Goal: Transaction & Acquisition: Download file/media

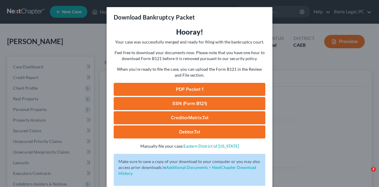
select select "0"
click at [297, 36] on div "Download Bankruptcy Packet Hooray! Your case was successfully merged and ready …" at bounding box center [189, 93] width 379 height 187
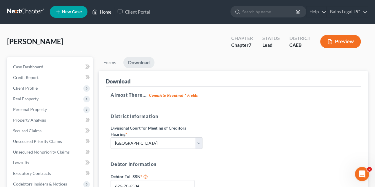
click at [104, 12] on link "Home" at bounding box center [101, 12] width 25 height 11
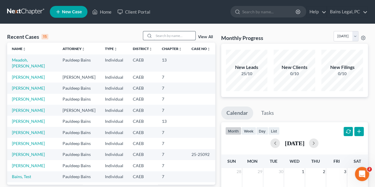
click at [157, 35] on input "search" at bounding box center [174, 35] width 41 height 9
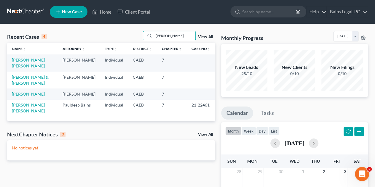
type input "jaime"
click at [40, 61] on link "[PERSON_NAME] [PERSON_NAME]" at bounding box center [28, 62] width 33 height 11
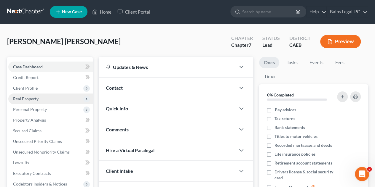
click at [33, 101] on span "Real Property" at bounding box center [25, 98] width 25 height 5
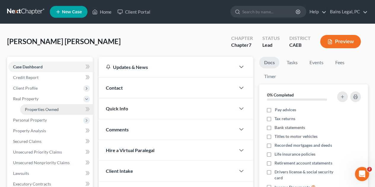
click at [42, 111] on span "Properties Owned" at bounding box center [42, 109] width 34 height 5
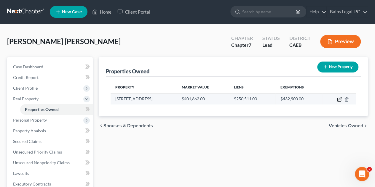
click at [339, 100] on icon "button" at bounding box center [339, 99] width 5 height 5
select select "4"
select select "0"
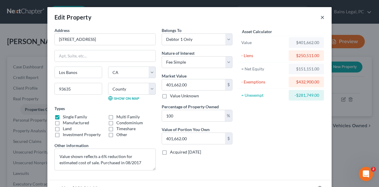
click at [321, 16] on button "×" at bounding box center [323, 17] width 4 height 7
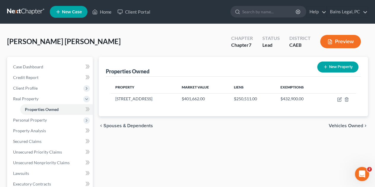
click at [255, 129] on div "chevron_left Spouses & Dependents Vehicles Owned chevron_right" at bounding box center [233, 125] width 269 height 19
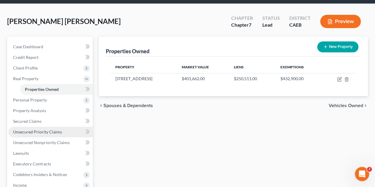
scroll to position [30, 0]
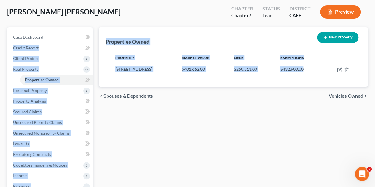
drag, startPoint x: 313, startPoint y: 70, endPoint x: 226, endPoint y: 140, distance: 111.7
click at [85, 41] on div "Petition Navigation Case Dashboard Payments Invoices Payments Payments Credit R…" at bounding box center [187, 150] width 367 height 246
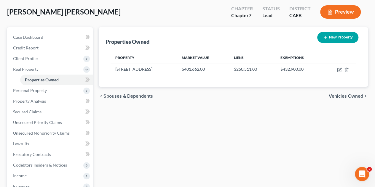
click at [226, 140] on div "Properties Owned New Property Property Market Value Liens Exemptions 380 Foxmea…" at bounding box center [233, 150] width 275 height 246
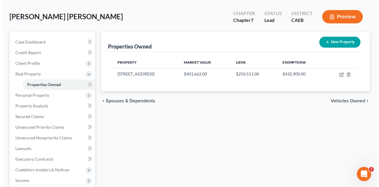
scroll to position [0, 0]
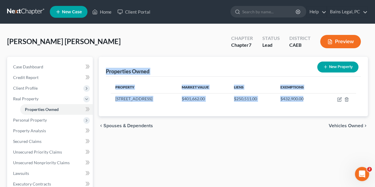
drag, startPoint x: 312, startPoint y: 99, endPoint x: 152, endPoint y: 107, distance: 160.8
click at [106, 70] on div "Properties Owned New Property Property Market Value Liens Exemptions 380 Foxmea…" at bounding box center [233, 87] width 269 height 60
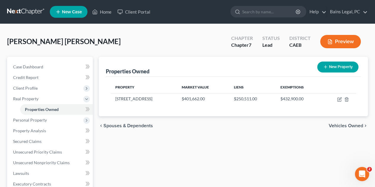
click at [198, 141] on div "Properties Owned New Property Property Market Value Liens Exemptions 380 Foxmea…" at bounding box center [233, 180] width 275 height 246
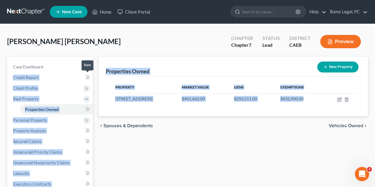
drag, startPoint x: 311, startPoint y: 98, endPoint x: 87, endPoint y: 74, distance: 224.8
click at [87, 74] on div "Petition Navigation Case Dashboard Payments Invoices Payments Payments Credit R…" at bounding box center [187, 180] width 367 height 246
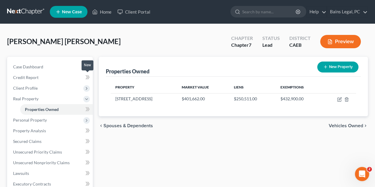
drag, startPoint x: 233, startPoint y: 153, endPoint x: 238, endPoint y: 135, distance: 18.4
click at [232, 153] on div "Properties Owned New Property Property Market Value Liens Exemptions 380 Foxmea…" at bounding box center [233, 180] width 275 height 246
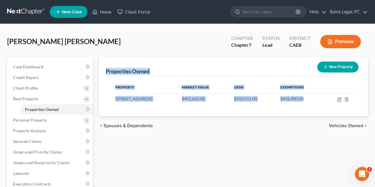
drag, startPoint x: 310, startPoint y: 98, endPoint x: 99, endPoint y: 72, distance: 212.7
click at [99, 72] on div "Properties Owned New Property Property Market Value Liens Exemptions 380 Foxmea…" at bounding box center [233, 87] width 269 height 60
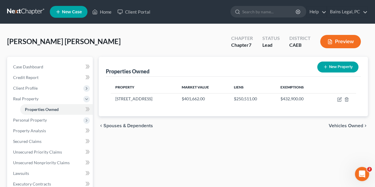
click at [189, 141] on div "Properties Owned New Property Property Market Value Liens Exemptions 380 Foxmea…" at bounding box center [233, 180] width 275 height 246
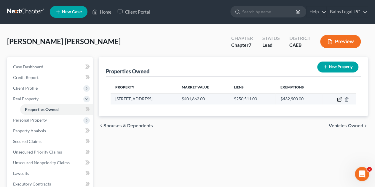
click at [338, 100] on icon "button" at bounding box center [339, 99] width 3 height 3
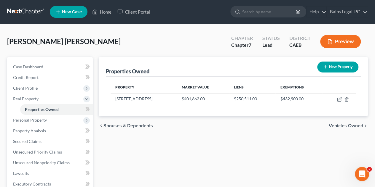
select select "4"
select select "23"
select select "0"
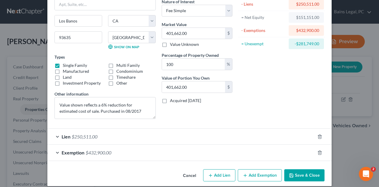
scroll to position [57, 0]
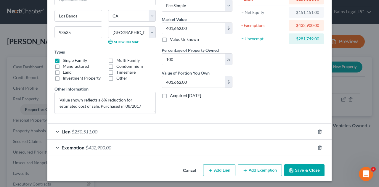
click at [137, 125] on div "Lien $250,511.00" at bounding box center [181, 132] width 268 height 16
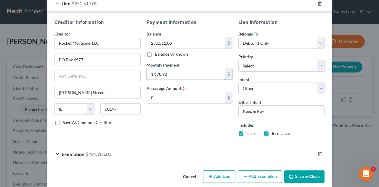
scroll to position [190, 0]
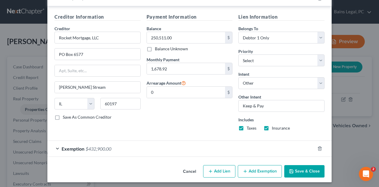
click at [302, 169] on button "Save & Close" at bounding box center [305, 171] width 40 height 12
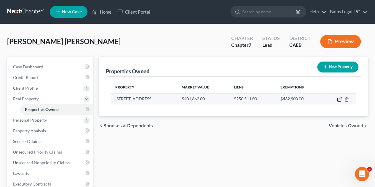
click at [338, 99] on icon "button" at bounding box center [339, 99] width 3 height 3
select select "4"
select select "23"
select select "0"
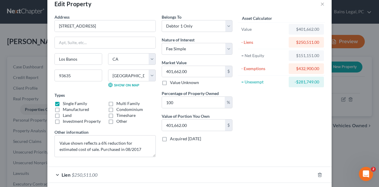
scroll to position [0, 0]
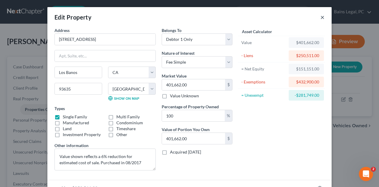
click at [321, 17] on button "×" at bounding box center [323, 17] width 4 height 7
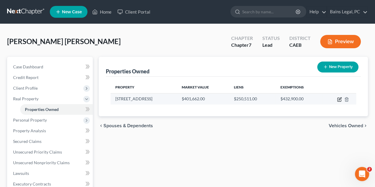
click at [340, 99] on icon "button" at bounding box center [339, 99] width 3 height 3
select select "4"
select select "23"
select select "0"
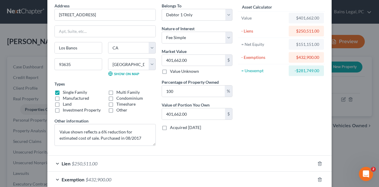
scroll to position [57, 0]
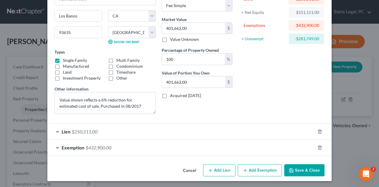
click at [215, 144] on div "Exemption $432,900.00" at bounding box center [181, 148] width 268 height 16
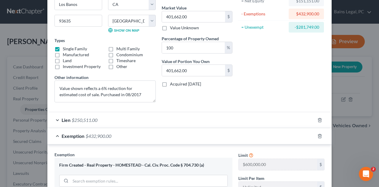
scroll to position [86, 0]
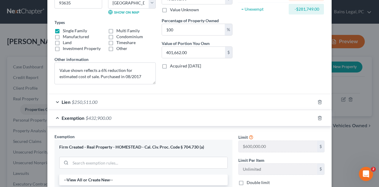
click at [205, 101] on div "Lien $250,511.00" at bounding box center [181, 102] width 268 height 16
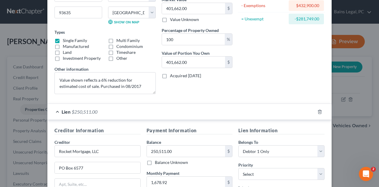
scroll to position [0, 0]
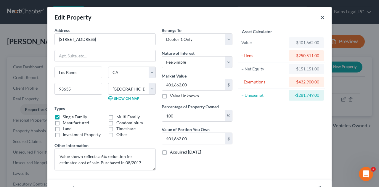
click at [321, 17] on button "×" at bounding box center [323, 17] width 4 height 7
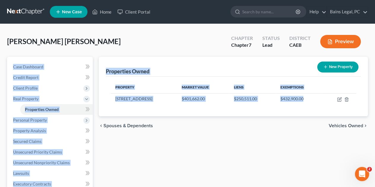
drag, startPoint x: 310, startPoint y: 102, endPoint x: 154, endPoint y: 121, distance: 157.7
click at [93, 70] on div "Petition Navigation Case Dashboard Payments Invoices Payments Payments Credit R…" at bounding box center [187, 180] width 367 height 246
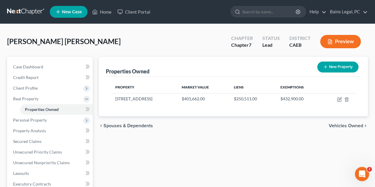
click at [163, 126] on div "chevron_left Spouses & Dependents Vehicles Owned chevron_right" at bounding box center [233, 125] width 269 height 19
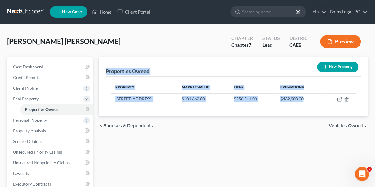
drag, startPoint x: 308, startPoint y: 98, endPoint x: 176, endPoint y: 130, distance: 135.7
click at [104, 59] on div "Properties Owned New Property Property Market Value Liens Exemptions 380 Foxmea…" at bounding box center [233, 87] width 269 height 60
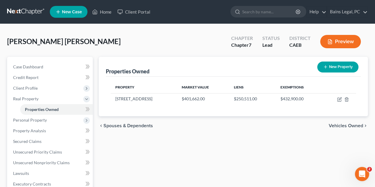
click at [205, 150] on div "Properties Owned New Property Property Market Value Liens Exemptions 380 Foxmea…" at bounding box center [233, 180] width 275 height 246
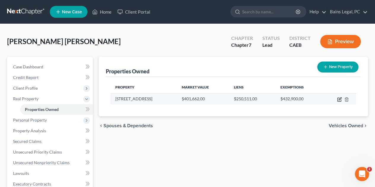
click at [338, 100] on icon "button" at bounding box center [339, 99] width 3 height 3
select select "4"
select select "23"
select select "0"
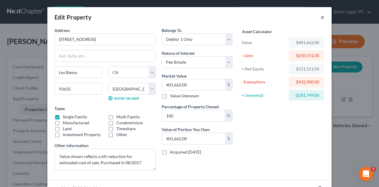
click at [321, 16] on button "×" at bounding box center [323, 17] width 4 height 7
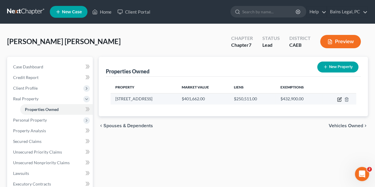
click at [339, 98] on icon "button" at bounding box center [339, 99] width 5 height 5
select select "4"
select select "23"
select select "0"
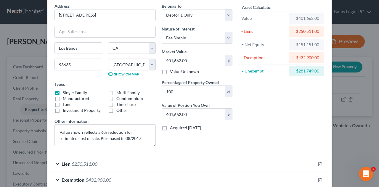
scroll to position [57, 0]
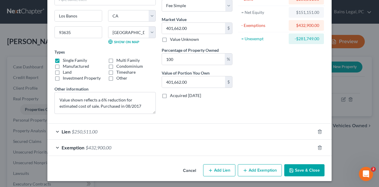
click at [142, 144] on div "Exemption $432,900.00" at bounding box center [181, 148] width 268 height 16
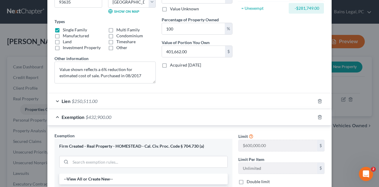
scroll to position [116, 0]
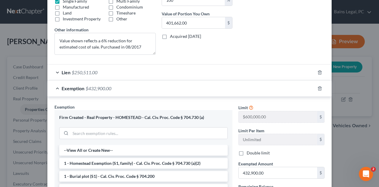
click at [148, 90] on div "Exemption $432,900.00" at bounding box center [181, 89] width 268 height 16
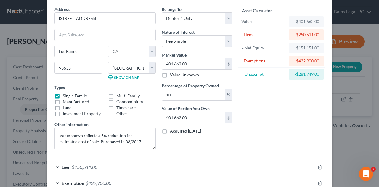
scroll to position [0, 0]
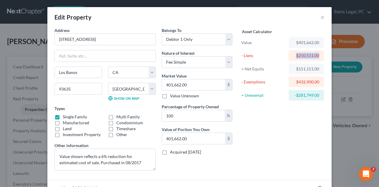
drag, startPoint x: 317, startPoint y: 56, endPoint x: 289, endPoint y: 57, distance: 27.6
click at [290, 57] on div "$250,511.00" at bounding box center [306, 55] width 35 height 11
click at [289, 57] on div "$250,511.00" at bounding box center [306, 55] width 35 height 11
click at [294, 55] on div "$250,511.00" at bounding box center [307, 56] width 26 height 6
drag, startPoint x: 317, startPoint y: 55, endPoint x: 287, endPoint y: 45, distance: 31.8
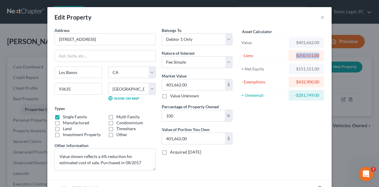
click at [293, 56] on div "$250,511.00" at bounding box center [306, 55] width 35 height 11
drag, startPoint x: 286, startPoint y: 20, endPoint x: 290, endPoint y: 36, distance: 17.3
click at [286, 20] on div "Edit Property ×" at bounding box center [189, 17] width 285 height 20
drag, startPoint x: 318, startPoint y: 57, endPoint x: 299, endPoint y: 101, distance: 48.6
click at [289, 55] on div "$250,511.00" at bounding box center [306, 55] width 35 height 11
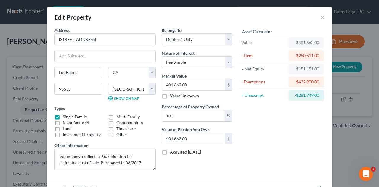
click at [293, 123] on div "Asset Calculator Value $401,662.00 - Liens $250,511.00 = Net Equity $151,151.00…" at bounding box center [282, 101] width 92 height 148
drag, startPoint x: 318, startPoint y: 69, endPoint x: 293, endPoint y: 115, distance: 52.8
click at [290, 69] on div "$151,151.00" at bounding box center [306, 69] width 35 height 11
click at [291, 117] on div "Asset Calculator Value $401,662.00 - Liens $250,511.00 = Net Equity $151,151.00…" at bounding box center [282, 101] width 92 height 148
drag, startPoint x: 317, startPoint y: 69, endPoint x: 301, endPoint y: 116, distance: 50.1
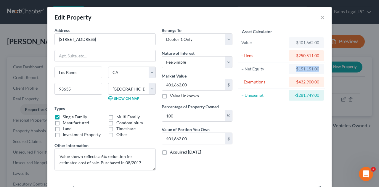
click at [290, 73] on div "$151,151.00" at bounding box center [306, 69] width 35 height 11
click at [294, 123] on div "Asset Calculator Value $401,662.00 - Liens $250,511.00 = Net Equity $151,151.00…" at bounding box center [282, 101] width 92 height 148
drag, startPoint x: 318, startPoint y: 69, endPoint x: 303, endPoint y: 119, distance: 52.2
click at [293, 70] on div "$151,151.00" at bounding box center [306, 69] width 35 height 11
drag, startPoint x: 301, startPoint y: 130, endPoint x: 288, endPoint y: 108, distance: 25.3
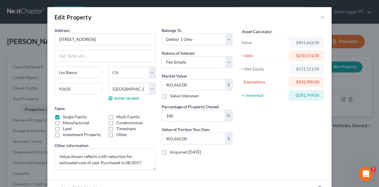
click at [300, 130] on div "Asset Calculator Value $401,662.00 - Liens $250,511.00 = Net Equity $151,151.00…" at bounding box center [282, 101] width 92 height 148
drag, startPoint x: 318, startPoint y: 68, endPoint x: 312, endPoint y: 124, distance: 56.4
click at [293, 71] on div "$151,151.00" at bounding box center [306, 69] width 35 height 11
click at [312, 139] on div "Asset Calculator Value $401,662.00 - Liens $250,511.00 = Net Equity $151,151.00…" at bounding box center [282, 101] width 92 height 148
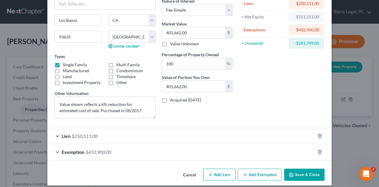
scroll to position [57, 0]
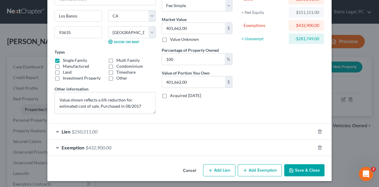
click at [264, 130] on div "Lien $250,511.00" at bounding box center [181, 132] width 268 height 16
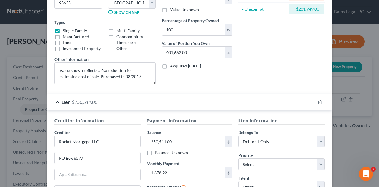
click at [202, 100] on div "Lien $250,511.00" at bounding box center [181, 102] width 268 height 16
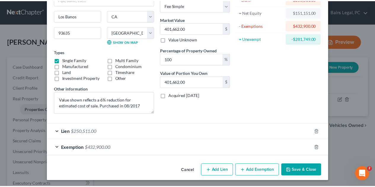
scroll to position [0, 0]
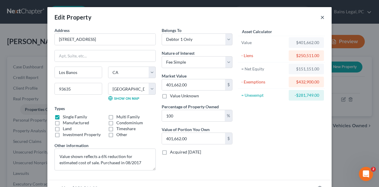
click at [321, 17] on button "×" at bounding box center [323, 17] width 4 height 7
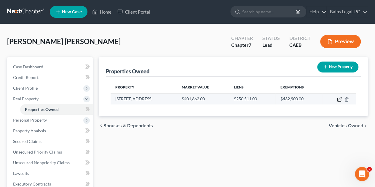
click at [337, 99] on icon "button" at bounding box center [339, 100] width 4 height 4
select select "4"
select select "23"
select select "0"
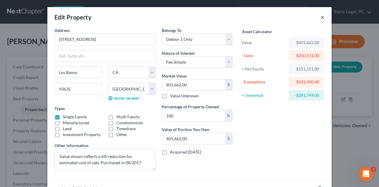
click at [321, 18] on button "×" at bounding box center [323, 17] width 4 height 7
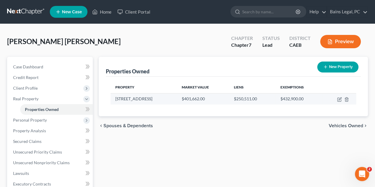
click at [335, 100] on td at bounding box center [339, 98] width 34 height 11
click at [341, 100] on icon "button" at bounding box center [339, 100] width 4 height 4
select select "4"
select select "23"
select select "0"
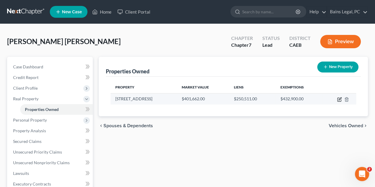
select select "0"
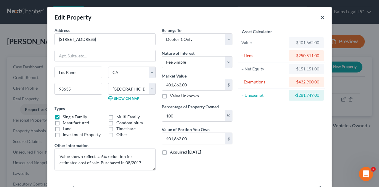
click at [321, 17] on button "×" at bounding box center [323, 17] width 4 height 7
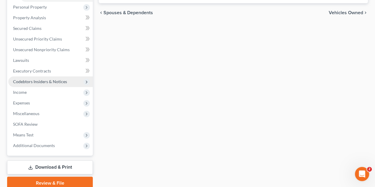
scroll to position [119, 0]
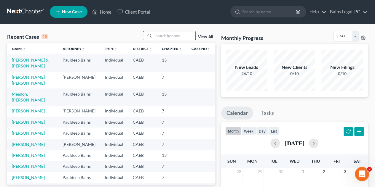
click at [172, 38] on input "search" at bounding box center [174, 35] width 41 height 9
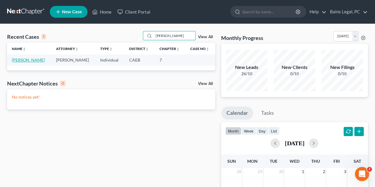
type input "[PERSON_NAME]"
click at [31, 59] on link "[PERSON_NAME]" at bounding box center [28, 59] width 33 height 5
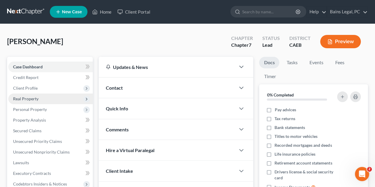
click at [28, 100] on span "Real Property" at bounding box center [25, 98] width 25 height 5
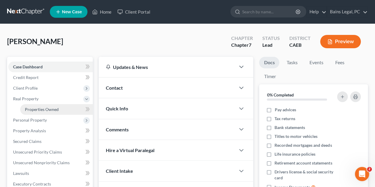
click at [45, 111] on span "Properties Owned" at bounding box center [42, 109] width 34 height 5
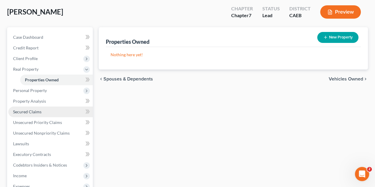
scroll to position [89, 0]
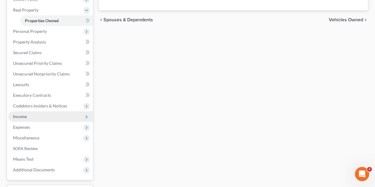
click at [34, 118] on span "Income" at bounding box center [50, 116] width 84 height 11
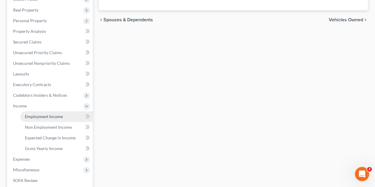
click at [50, 116] on span "Employment Income" at bounding box center [44, 116] width 38 height 5
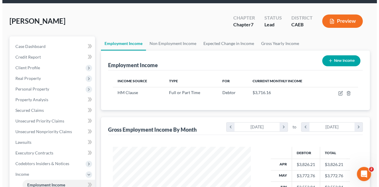
scroll to position [30, 0]
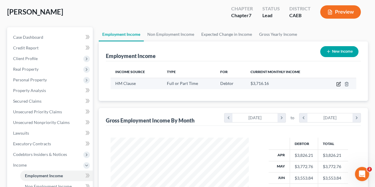
click at [338, 84] on icon "button" at bounding box center [339, 83] width 3 height 3
select select "0"
select select "1"
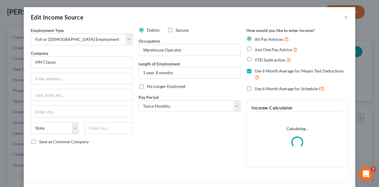
scroll to position [106, 152]
click at [75, 79] on input "text" at bounding box center [81, 78] width 101 height 11
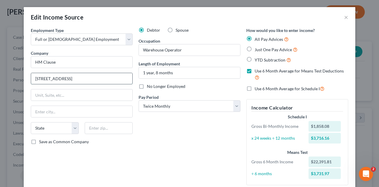
type input "[STREET_ADDRESS]"
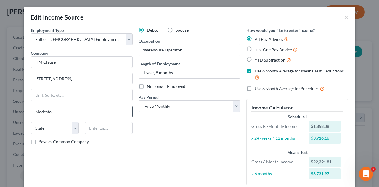
click at [78, 111] on input "Modesto" at bounding box center [81, 111] width 101 height 11
type input "Modesto"
click at [94, 124] on input "text" at bounding box center [109, 128] width 48 height 12
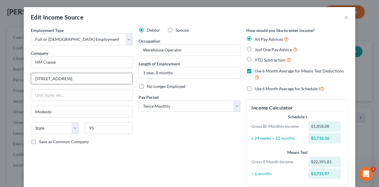
drag, startPoint x: 68, startPoint y: 78, endPoint x: 28, endPoint y: 75, distance: 39.9
click at [28, 76] on div "Employment Type * Select Full or [DEMOGRAPHIC_DATA] Employment Self Employment …" at bounding box center [82, 108] width 108 height 163
click at [95, 132] on input "95" at bounding box center [109, 128] width 48 height 12
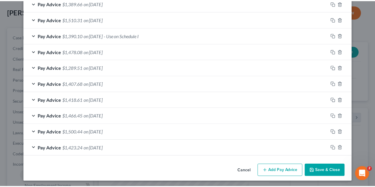
scroll to position [237, 0]
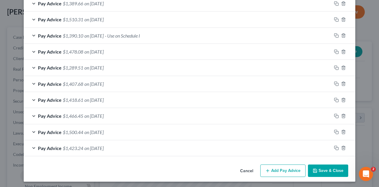
type input "95357"
click at [324, 168] on button "Save & Close" at bounding box center [328, 171] width 40 height 12
select select "4"
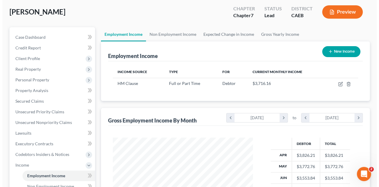
scroll to position [296279, 296235]
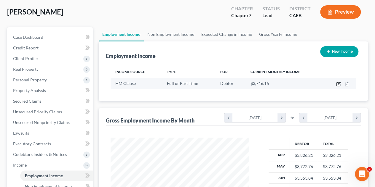
click at [338, 85] on icon "button" at bounding box center [338, 84] width 5 height 5
select select "0"
select select "1"
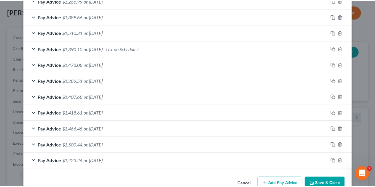
scroll to position [219, 0]
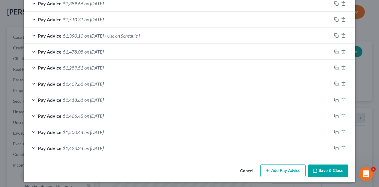
click at [320, 167] on button "Save & Close" at bounding box center [328, 171] width 40 height 12
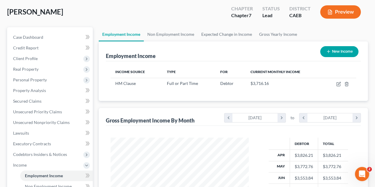
scroll to position [296279, 296235]
click at [40, 57] on span "Client Profile" at bounding box center [50, 58] width 84 height 11
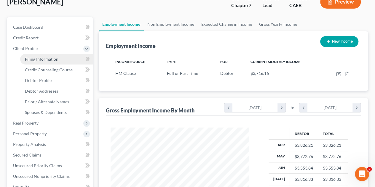
scroll to position [0, 0]
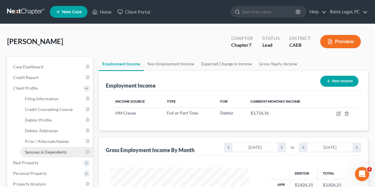
click at [56, 153] on span "Spouses & Dependents" at bounding box center [46, 152] width 42 height 5
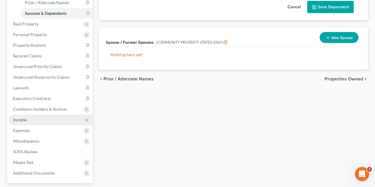
scroll to position [148, 0]
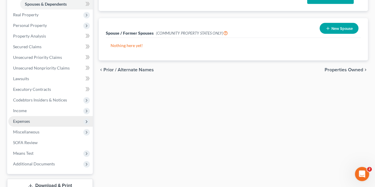
click at [36, 118] on span "Expenses" at bounding box center [50, 121] width 84 height 11
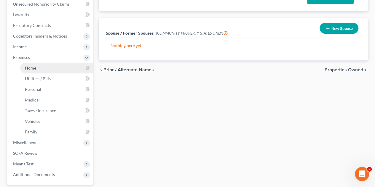
click at [35, 71] on link "Home" at bounding box center [56, 68] width 73 height 11
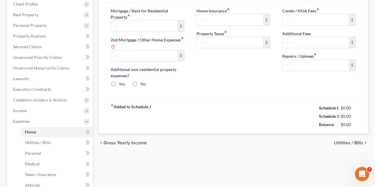
scroll to position [6, 0]
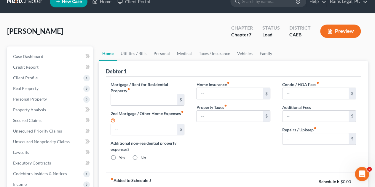
type input "800.00"
type input "0.00"
radio input "true"
type input "0.00"
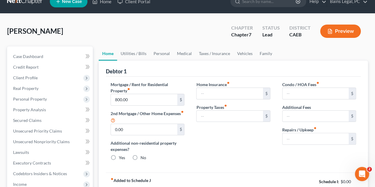
type input "0.00"
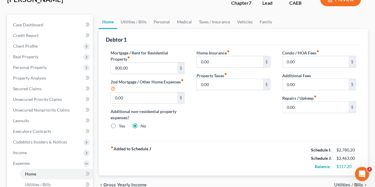
scroll to position [59, 0]
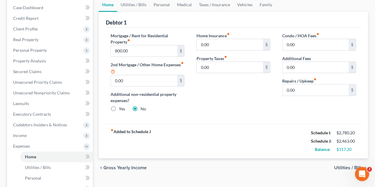
click at [252, 90] on div "Home Insurance fiber_manual_record 0.00 $ Property Taxes fiber_manual_record 0.…" at bounding box center [233, 75] width 86 height 84
click at [314, 90] on input "0.00" at bounding box center [315, 89] width 66 height 11
type input "5"
type input "75"
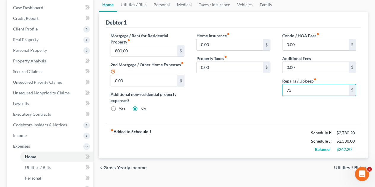
click at [255, 93] on div "Home Insurance fiber_manual_record 0.00 $ Property Taxes fiber_manual_record 0.…" at bounding box center [233, 75] width 86 height 84
click at [135, 6] on link "Utilities / Bills" at bounding box center [133, 5] width 33 height 14
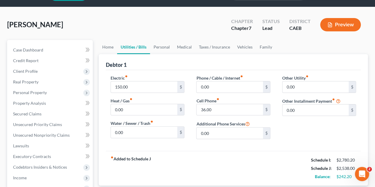
scroll to position [30, 0]
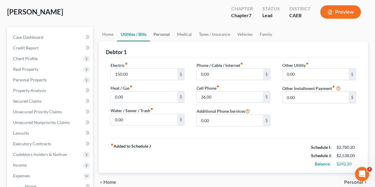
click at [159, 36] on link "Personal" at bounding box center [161, 34] width 23 height 14
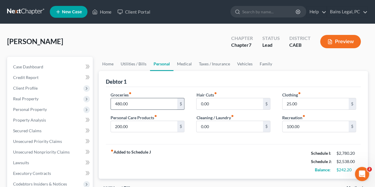
click at [159, 104] on input "480.00" at bounding box center [144, 103] width 66 height 11
click at [221, 102] on input "0.00" at bounding box center [230, 103] width 66 height 11
type input "40"
click at [317, 108] on input "25.00" at bounding box center [315, 103] width 66 height 11
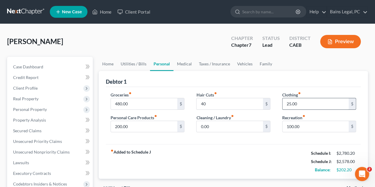
click at [317, 108] on input "25.00" at bounding box center [315, 103] width 66 height 11
type input "100"
click at [311, 125] on input "100.00" at bounding box center [315, 126] width 66 height 11
click at [232, 128] on input "0.00" at bounding box center [230, 126] width 66 height 11
type input "75"
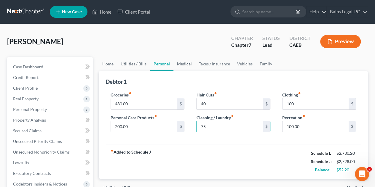
click at [181, 66] on link "Medical" at bounding box center [184, 64] width 22 height 14
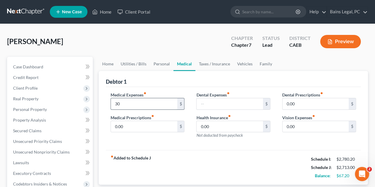
type input "3"
type input "45"
click at [203, 99] on input "text" at bounding box center [230, 103] width 66 height 11
type input "30"
click at [216, 60] on link "Taxes / Insurance" at bounding box center [214, 64] width 38 height 14
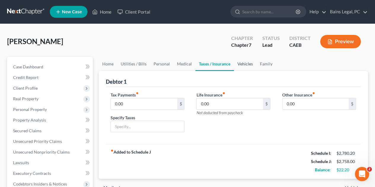
click at [238, 63] on link "Vehicles" at bounding box center [245, 64] width 23 height 14
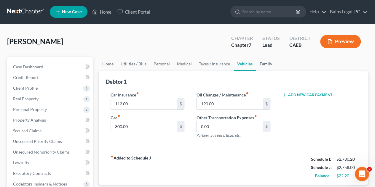
click at [270, 66] on link "Family" at bounding box center [266, 64] width 20 height 14
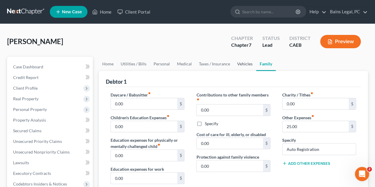
click at [244, 65] on link "Vehicles" at bounding box center [245, 64] width 23 height 14
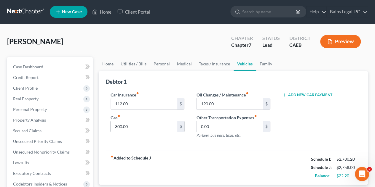
click at [147, 128] on input "300.00" at bounding box center [144, 126] width 66 height 11
type input "400"
click at [266, 159] on div "fiber_manual_record Added to Schedule J Schedule I: $2,780.20 Schedule J: $2,85…" at bounding box center [233, 167] width 255 height 35
click at [264, 65] on link "Family" at bounding box center [266, 64] width 20 height 14
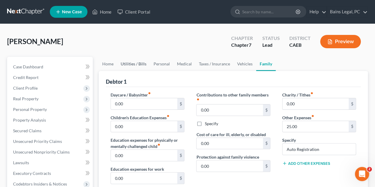
click at [133, 67] on link "Utilities / Bills" at bounding box center [133, 64] width 33 height 14
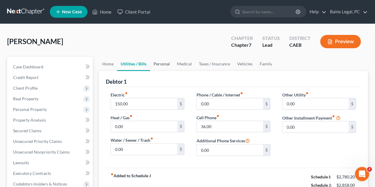
click at [163, 65] on link "Personal" at bounding box center [161, 64] width 23 height 14
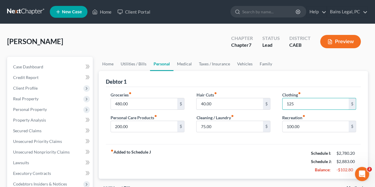
type input "125"
drag, startPoint x: 253, startPoint y: 159, endPoint x: 241, endPoint y: 134, distance: 27.3
click at [253, 159] on div "fiber_manual_record Added to Schedule J Schedule I: $2,780.20 Schedule J: $2,88…" at bounding box center [233, 161] width 255 height 35
click at [227, 103] on input "40.00" at bounding box center [230, 103] width 66 height 11
type input "45"
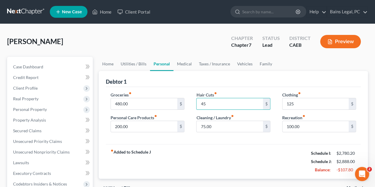
drag, startPoint x: 210, startPoint y: 160, endPoint x: 210, endPoint y: 144, distance: 15.7
click at [210, 159] on div "fiber_manual_record Added to Schedule J Schedule I: $2,780.20 Schedule J: $2,88…" at bounding box center [233, 161] width 255 height 35
click at [184, 62] on link "Medical" at bounding box center [184, 64] width 22 height 14
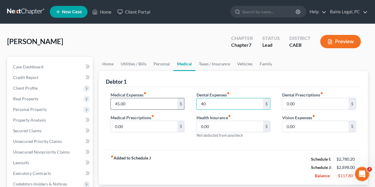
type input "40"
type input "50"
click at [240, 63] on link "Vehicles" at bounding box center [245, 64] width 23 height 14
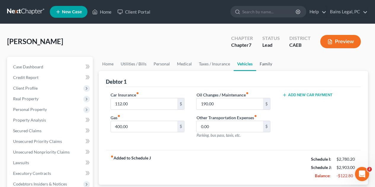
click at [265, 66] on link "Family" at bounding box center [266, 64] width 20 height 14
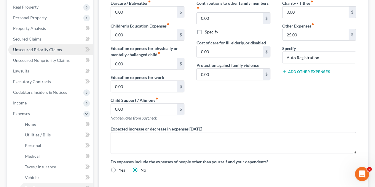
scroll to position [59, 0]
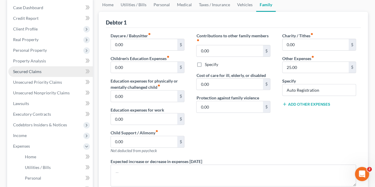
click at [20, 66] on link "Secured Claims" at bounding box center [50, 71] width 84 height 11
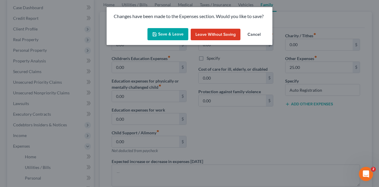
click at [180, 33] on button "Save & Leave" at bounding box center [168, 34] width 41 height 12
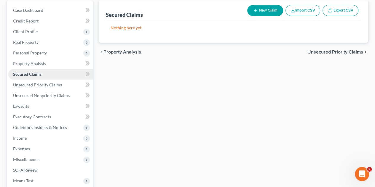
scroll to position [59, 0]
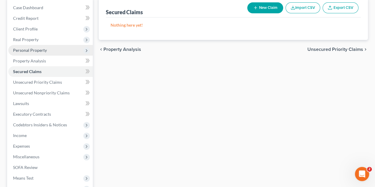
click at [41, 55] on span "Personal Property" at bounding box center [50, 50] width 84 height 11
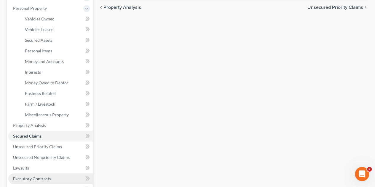
scroll to position [178, 0]
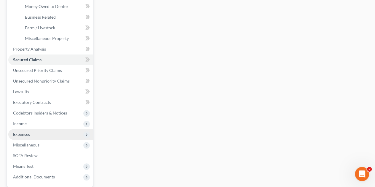
click at [33, 137] on span "Expenses" at bounding box center [50, 134] width 84 height 11
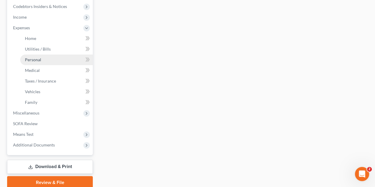
click at [47, 57] on link "Personal" at bounding box center [56, 60] width 73 height 11
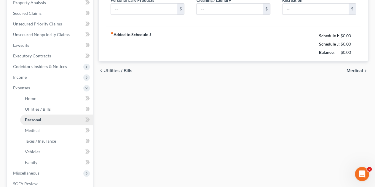
type input "480.00"
type input "200.00"
type input "45.00"
type input "75.00"
type input "125.00"
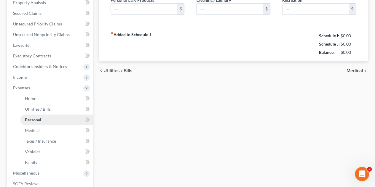
type input "100.00"
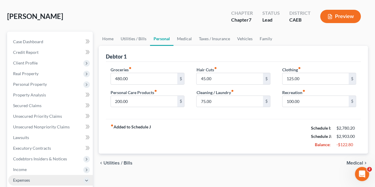
scroll to position [59, 0]
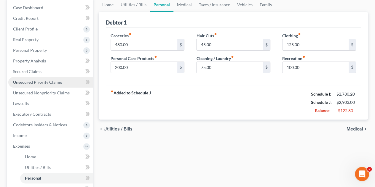
click at [31, 80] on span "Unsecured Priority Claims" at bounding box center [37, 82] width 49 height 5
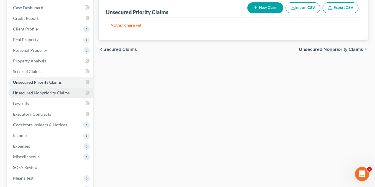
click at [36, 94] on span "Unsecured Nonpriority Claims" at bounding box center [41, 92] width 57 height 5
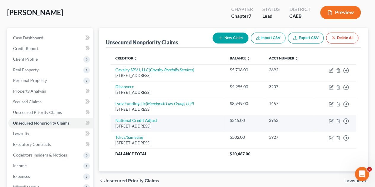
scroll to position [30, 0]
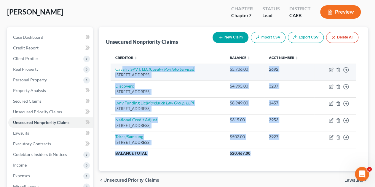
drag, startPoint x: 259, startPoint y: 154, endPoint x: 123, endPoint y: 66, distance: 161.8
click at [123, 66] on tbody "Cavalry SPV I, LLC (Cavalry Portfolio Services) [STREET_ADDRESS] $5,706.00 2692…" at bounding box center [233, 111] width 245 height 95
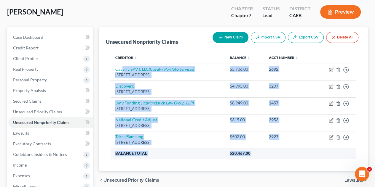
click at [259, 153] on th "$20,467.00" at bounding box center [290, 153] width 131 height 11
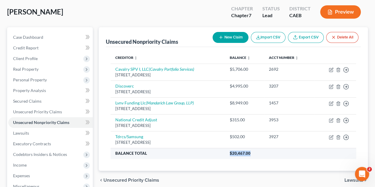
drag, startPoint x: 257, startPoint y: 153, endPoint x: 232, endPoint y: 150, distance: 25.1
click at [232, 149] on th "$20,467.00" at bounding box center [290, 153] width 131 height 11
click at [255, 152] on th "$20,467.00" at bounding box center [290, 153] width 131 height 11
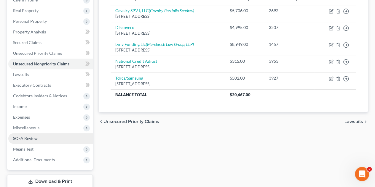
scroll to position [89, 0]
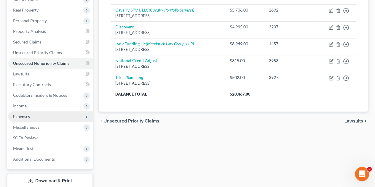
click at [27, 117] on span "Expenses" at bounding box center [21, 116] width 17 height 5
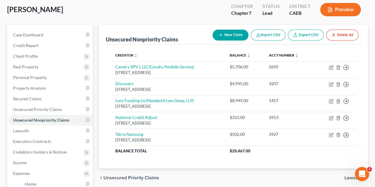
scroll to position [0, 0]
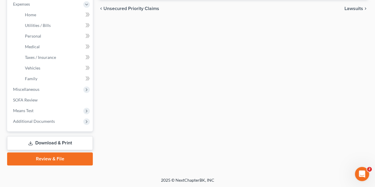
click at [76, 141] on link "Download & Print" at bounding box center [50, 143] width 86 height 14
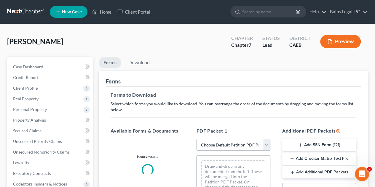
scroll to position [30, 0]
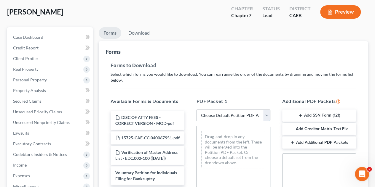
click at [269, 115] on select "Choose Default Petition PDF Packet Complete Bankruptcy Petition (all forms and …" at bounding box center [233, 116] width 74 height 12
select select "0"
click at [196, 110] on select "Choose Default Petition PDF Packet Complete Bankruptcy Petition (all forms and …" at bounding box center [233, 116] width 74 height 12
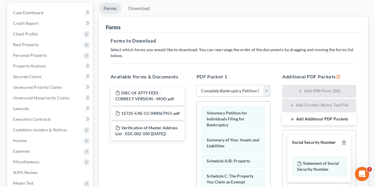
scroll to position [89, 0]
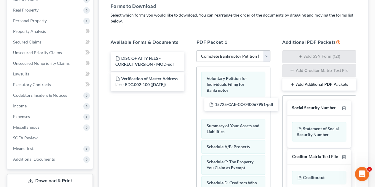
drag, startPoint x: 156, startPoint y: 82, endPoint x: 262, endPoint y: 107, distance: 109.1
click at [189, 91] on div "15725-CAE-CC-040067951-pdf DISC OF ATTY FEES - CORRECT VERSION - MOD-pdf 15725-…" at bounding box center [147, 71] width 83 height 39
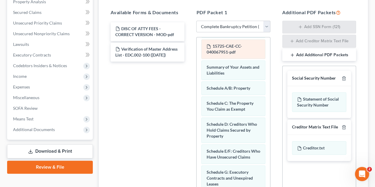
scroll to position [0, 0]
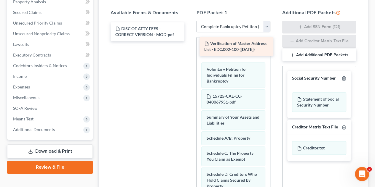
drag, startPoint x: 159, startPoint y: 54, endPoint x: 250, endPoint y: 50, distance: 91.1
click at [189, 41] on div "Verification of Master Address List - EDC.002-100 ([DATE]) DISC OF ATTY FEES - …" at bounding box center [147, 31] width 83 height 19
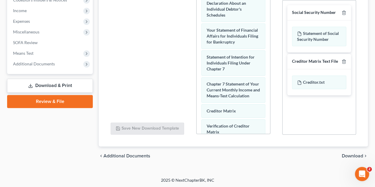
scroll to position [354, 0]
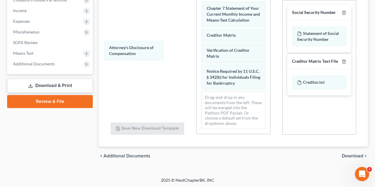
drag, startPoint x: 237, startPoint y: 82, endPoint x: 193, endPoint y: 68, distance: 46.7
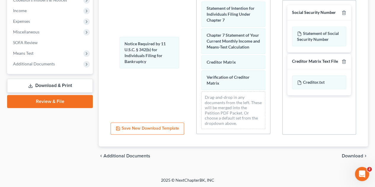
drag, startPoint x: 229, startPoint y: 77, endPoint x: 194, endPoint y: 62, distance: 38.5
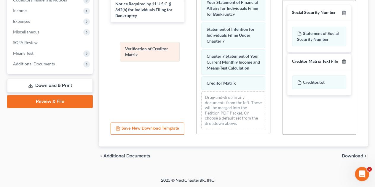
drag, startPoint x: 223, startPoint y: 77, endPoint x: 165, endPoint y: 52, distance: 62.8
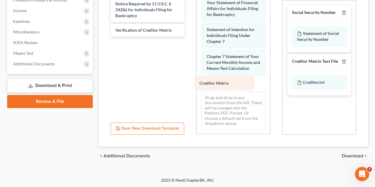
scroll to position [265, 0]
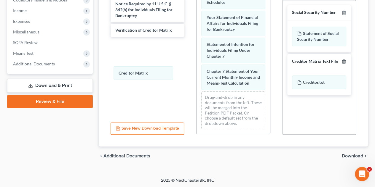
drag, startPoint x: 229, startPoint y: 81, endPoint x: 167, endPoint y: 75, distance: 61.9
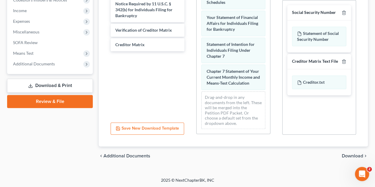
click at [356, 154] on span "Download" at bounding box center [352, 156] width 21 height 5
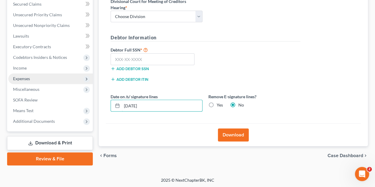
drag, startPoint x: 106, startPoint y: 93, endPoint x: 61, endPoint y: 83, distance: 45.5
click at [68, 85] on div "Petition Navigation Case Dashboard Payments Invoices Payments Payments Credit R…" at bounding box center [187, 48] width 367 height 236
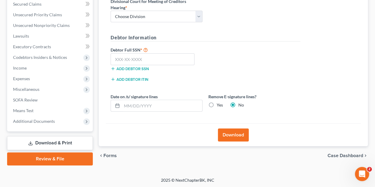
click at [217, 105] on label "Yes" at bounding box center [220, 105] width 6 height 6
click at [219, 105] on input "Yes" at bounding box center [221, 104] width 4 height 4
radio input "true"
radio input "false"
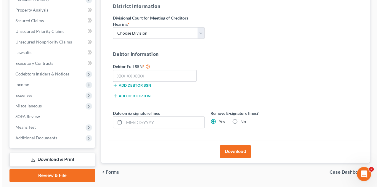
scroll to position [97, 0]
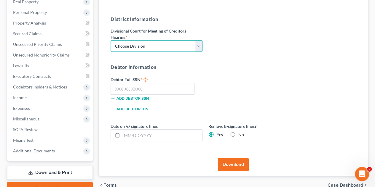
drag, startPoint x: 135, startPoint y: 44, endPoint x: 137, endPoint y: 48, distance: 4.2
click at [135, 44] on select "Choose Division Fresno Modesto [GEOGRAPHIC_DATA]" at bounding box center [157, 46] width 92 height 12
select select "2"
click at [111, 40] on select "Choose Division Fresno Modesto [GEOGRAPHIC_DATA]" at bounding box center [157, 46] width 92 height 12
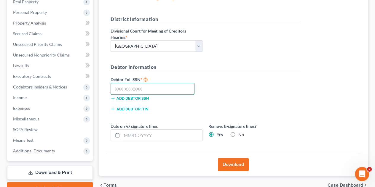
drag, startPoint x: 149, startPoint y: 85, endPoint x: 154, endPoint y: 84, distance: 4.8
click at [150, 85] on input "text" at bounding box center [153, 89] width 84 height 12
paste input "607-19-0995"
type input "607-19-0995"
click at [234, 165] on button "Download" at bounding box center [233, 164] width 31 height 13
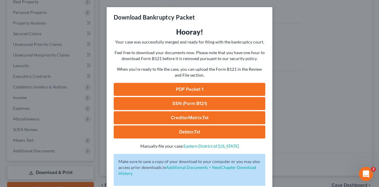
click at [208, 87] on link "PDF Packet 1" at bounding box center [190, 89] width 152 height 13
click at [200, 103] on link "SSN (Form B121)" at bounding box center [190, 103] width 152 height 13
